Goal: Complete application form: Complete application form

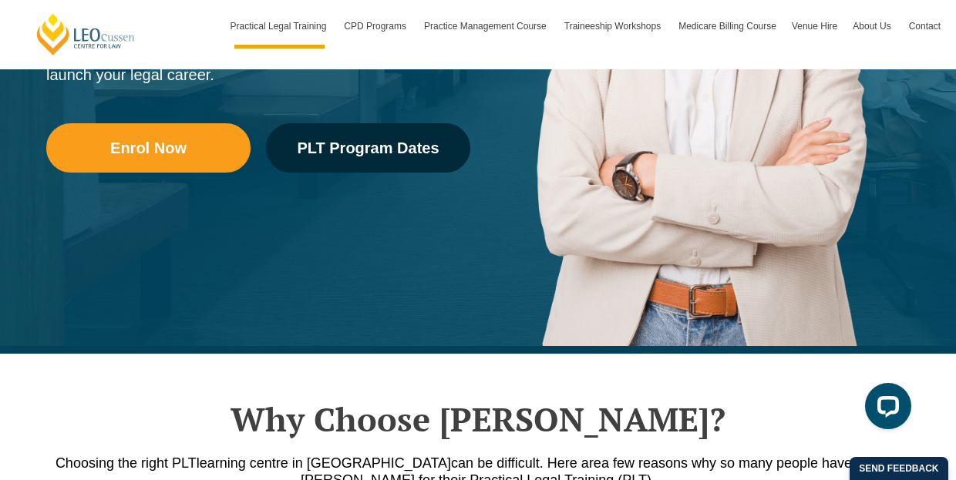
scroll to position [617, 0]
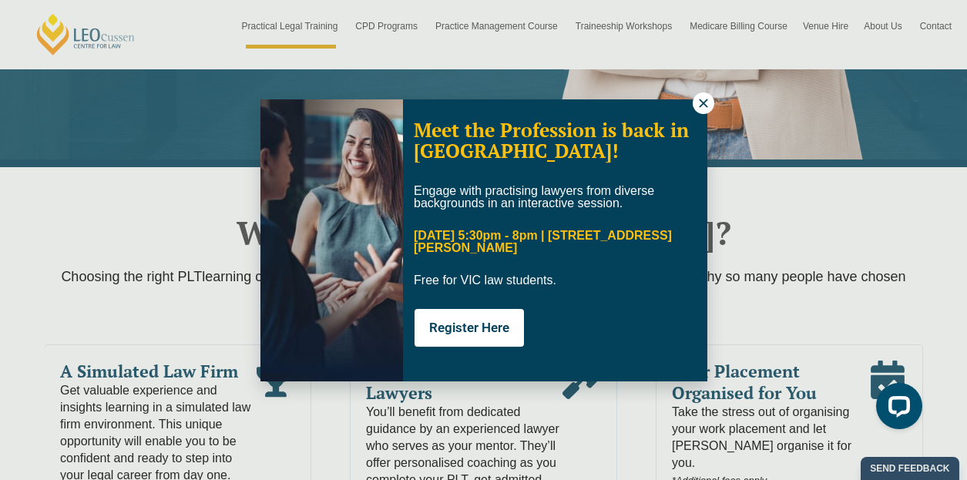
click at [703, 100] on icon at bounding box center [704, 103] width 14 height 14
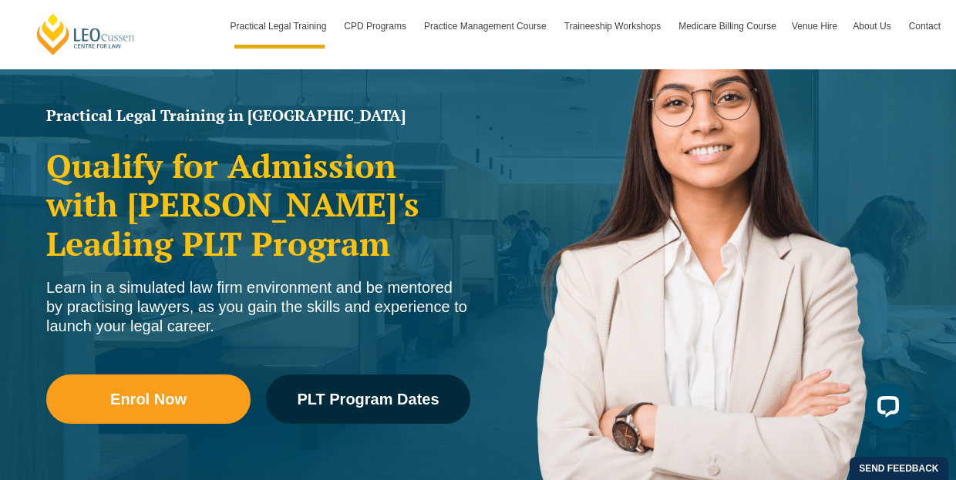
scroll to position [0, 0]
